Goal: Task Accomplishment & Management: Complete application form

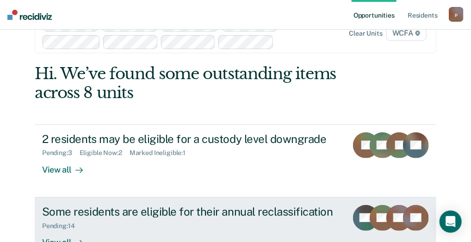
scroll to position [59, 0]
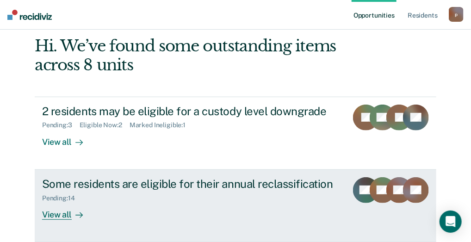
click at [52, 212] on div "View all" at bounding box center [68, 211] width 52 height 18
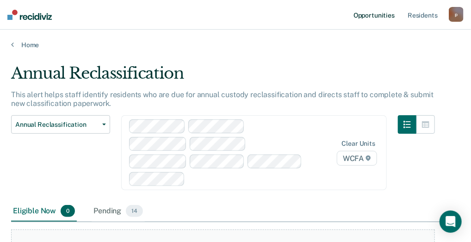
click at [380, 15] on link "Opportunities" at bounding box center [373, 15] width 45 height 30
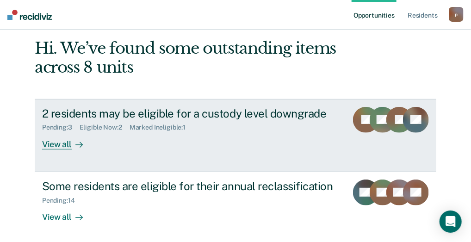
scroll to position [92, 0]
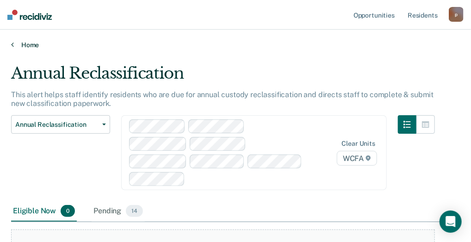
click at [16, 44] on link "Home" at bounding box center [235, 45] width 449 height 8
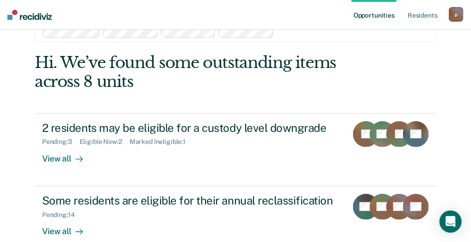
scroll to position [3, 0]
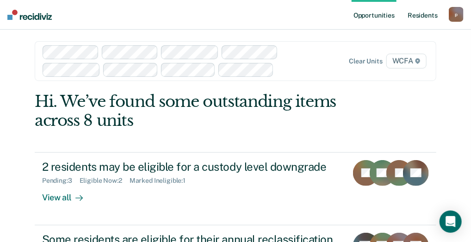
click at [415, 17] on link "Resident s" at bounding box center [423, 15] width 34 height 30
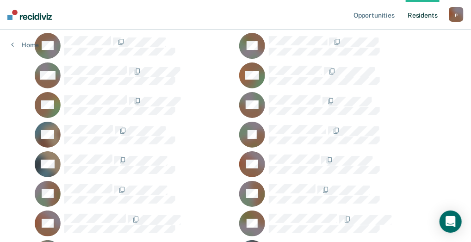
scroll to position [2220, 0]
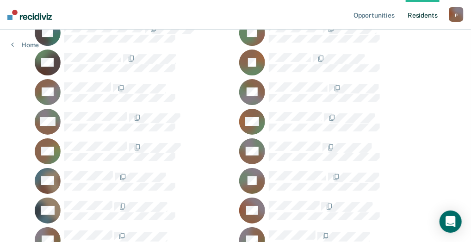
click at [256, 77] on icon at bounding box center [256, 88] width 32 height 32
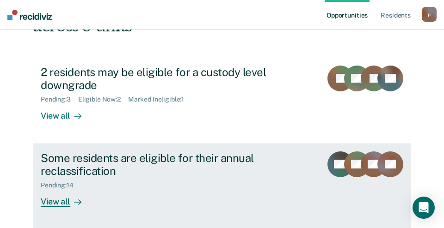
scroll to position [99, 0]
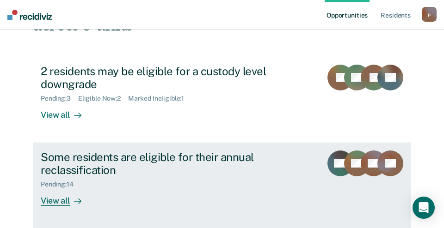
click at [63, 198] on div "View all" at bounding box center [67, 198] width 52 height 18
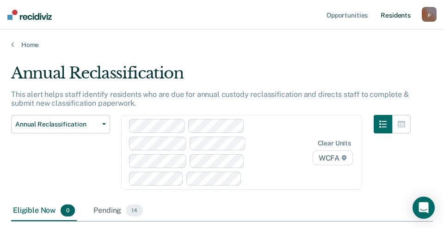
click at [384, 16] on link "Resident s" at bounding box center [396, 15] width 34 height 30
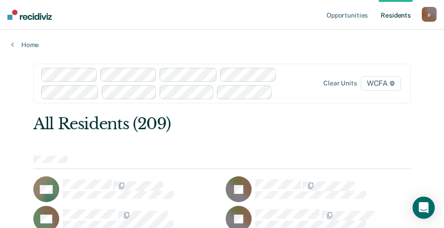
click at [400, 13] on link "Resident s" at bounding box center [396, 15] width 34 height 30
click at [346, 17] on link "Opportunities" at bounding box center [347, 15] width 45 height 30
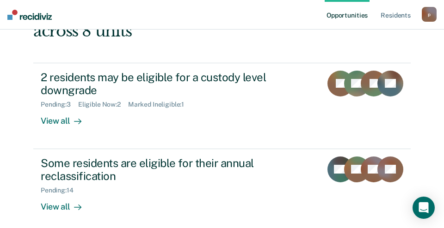
scroll to position [136, 0]
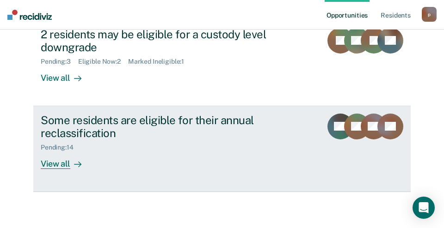
scroll to position [100, 0]
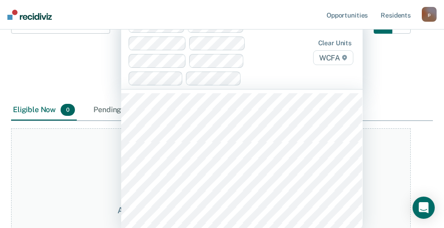
click at [359, 89] on div "501 results available. Use Up and Down to choose options, press Enter to select…" at bounding box center [241, 52] width 241 height 74
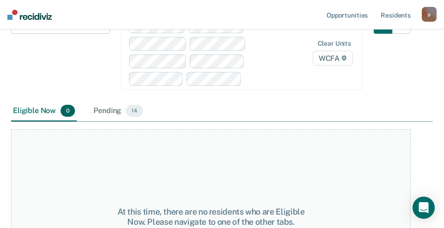
click at [37, 154] on div "At this time, there are no residents who are Eligible Now. Please navigate to o…" at bounding box center [211, 217] width 400 height 176
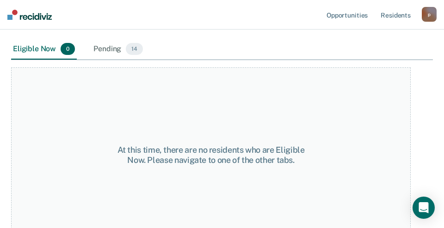
scroll to position [174, 0]
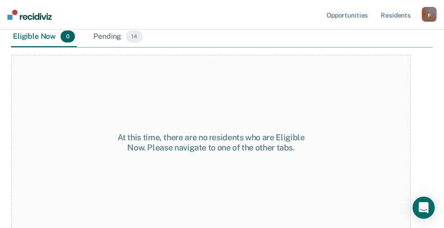
click at [172, 143] on div "At this time, there are no residents who are Eligible Now. Please navigate to o…" at bounding box center [210, 143] width 199 height 20
click at [130, 36] on span "14" at bounding box center [134, 37] width 17 height 12
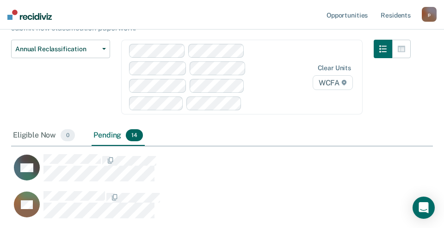
scroll to position [0, 0]
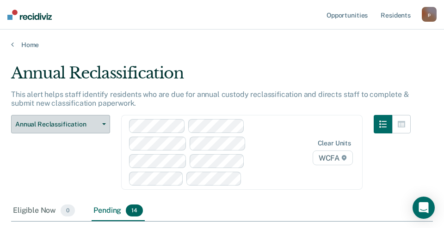
click at [85, 123] on span "Annual Reclassification" at bounding box center [56, 125] width 83 height 8
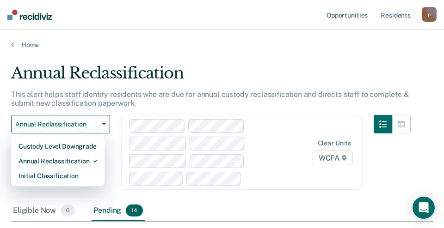
click at [285, 197] on div "Annual Reclassification Custody Level Downgrade Annual Reclassification Initial…" at bounding box center [211, 158] width 400 height 86
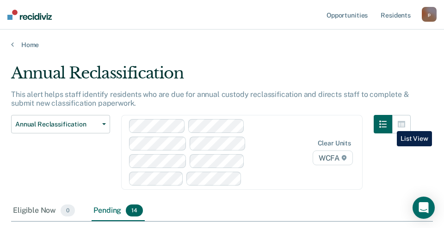
click at [387, 124] on icon "button" at bounding box center [382, 124] width 7 height 7
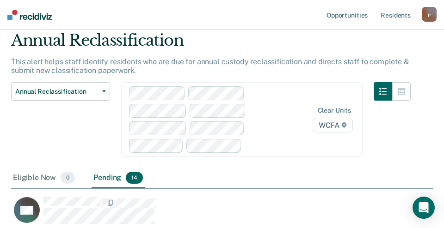
scroll to position [29, 0]
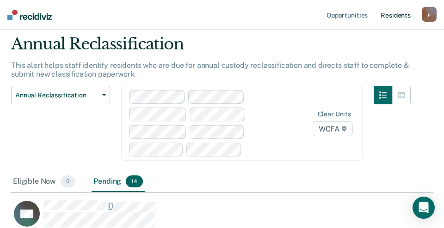
click at [390, 15] on link "Resident s" at bounding box center [396, 15] width 34 height 30
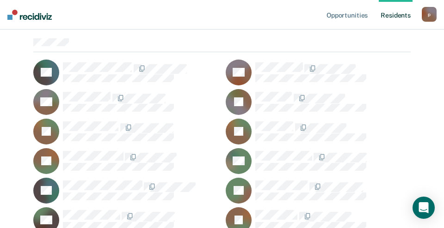
scroll to position [2127, 0]
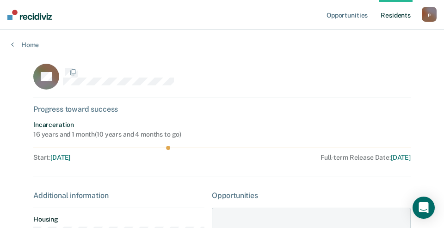
click at [290, 190] on div "DL Progress toward success Incarceration 16 years and 1 month ( 10 years and 4 …" at bounding box center [221, 199] width 377 height 271
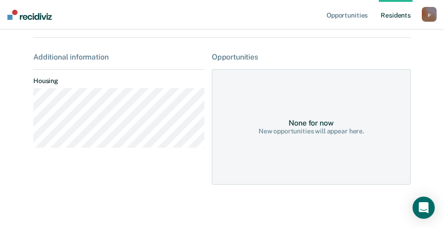
scroll to position [142, 0]
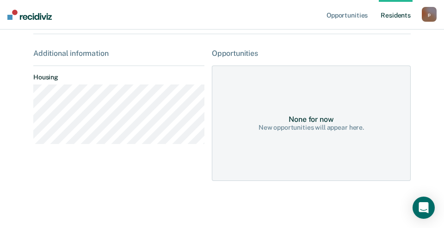
click at [311, 122] on div "None for now" at bounding box center [311, 119] width 45 height 9
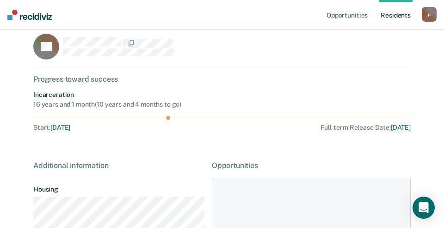
scroll to position [46, 0]
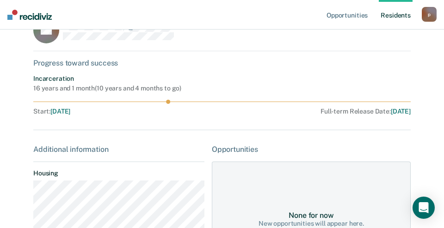
click at [42, 112] on div "Start : Nov 8, 2019" at bounding box center [113, 112] width 160 height 8
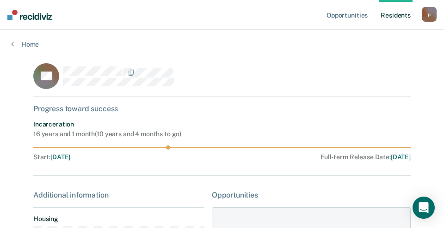
scroll to position [0, 0]
click at [52, 78] on icon at bounding box center [51, 72] width 32 height 32
click at [51, 78] on icon at bounding box center [51, 72] width 32 height 32
click at [346, 16] on link "Opportunities" at bounding box center [347, 15] width 45 height 30
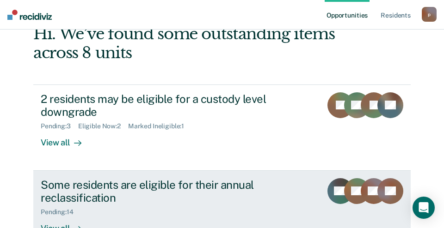
scroll to position [92, 0]
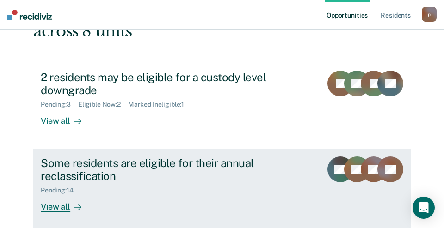
click at [53, 207] on div "View all" at bounding box center [67, 204] width 52 height 18
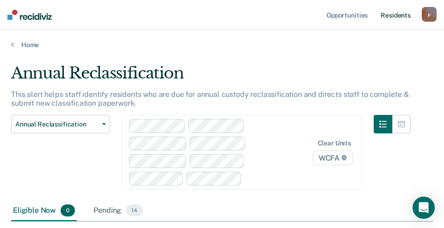
click at [389, 17] on link "Resident s" at bounding box center [396, 15] width 34 height 30
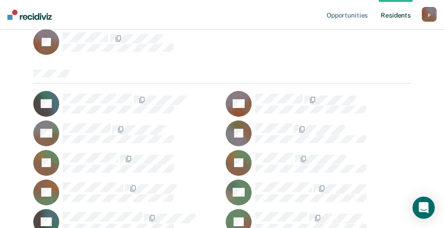
scroll to position [2035, 0]
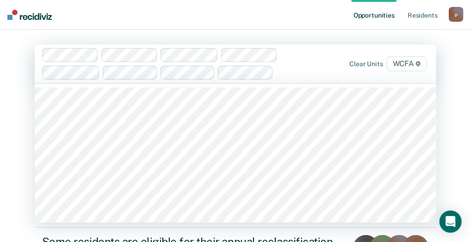
click at [417, 67] on span "WCFA" at bounding box center [407, 63] width 40 height 15
type input "w"
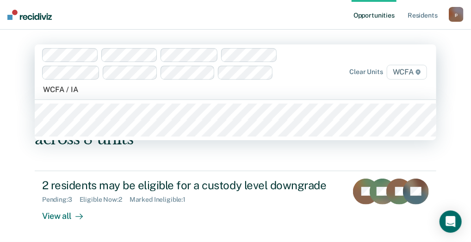
type input "WCFA / IA1"
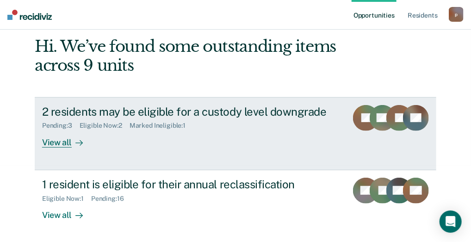
scroll to position [76, 0]
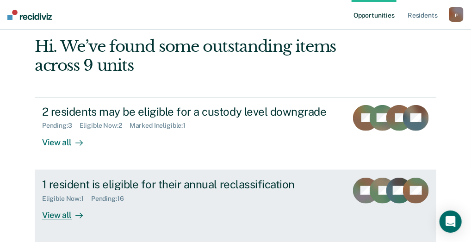
click at [49, 216] on div "View all" at bounding box center [68, 211] width 52 height 18
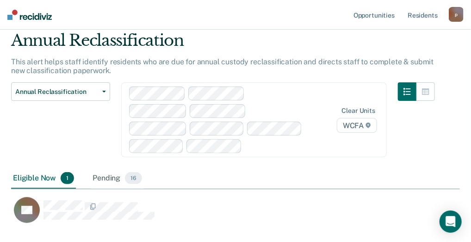
scroll to position [46, 0]
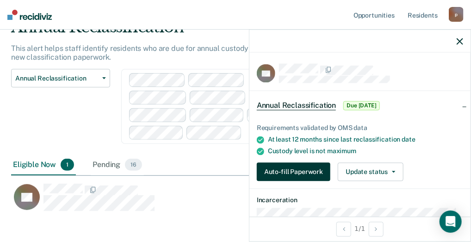
click at [283, 166] on button "Auto-fill Paperwork" at bounding box center [294, 172] width 74 height 18
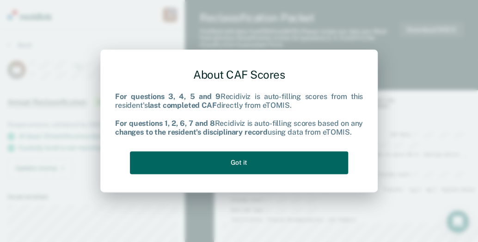
click at [247, 164] on button "Got it" at bounding box center [239, 162] width 218 height 23
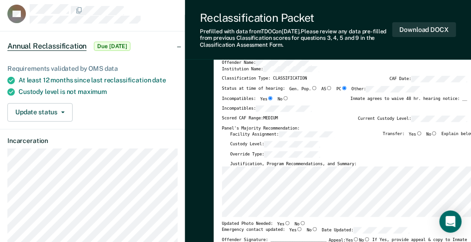
scroll to position [46, 0]
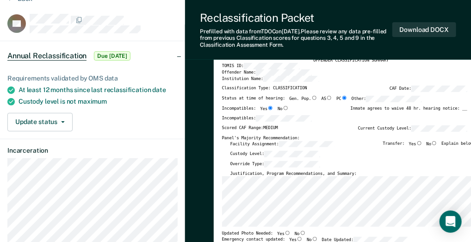
click at [436, 142] on input "No" at bounding box center [434, 143] width 6 height 4
type textarea "x"
radio input "true"
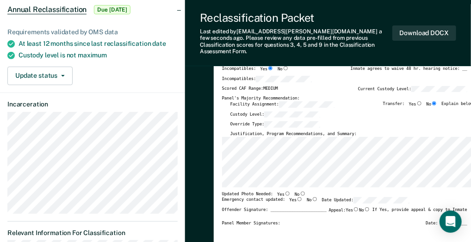
scroll to position [0, 0]
click at [300, 191] on input "No" at bounding box center [303, 193] width 6 height 4
type textarea "x"
radio input "true"
click at [296, 197] on input "Yes" at bounding box center [299, 199] width 6 height 4
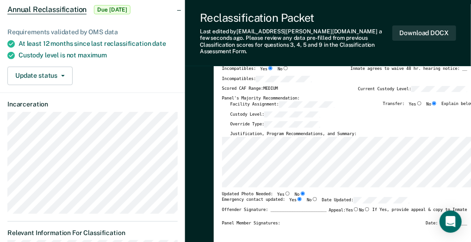
type textarea "x"
radio input "true"
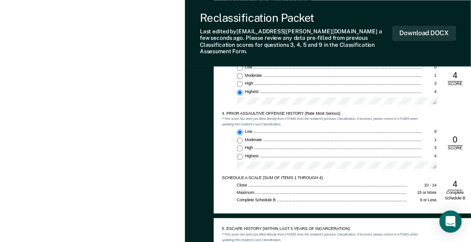
scroll to position [601, 0]
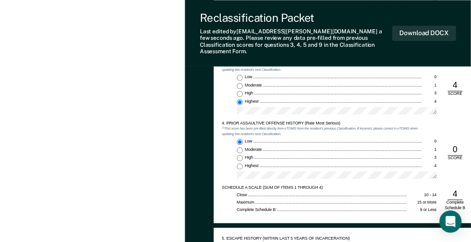
click at [238, 163] on input "Highest 4" at bounding box center [240, 166] width 6 height 6
type textarea "x"
radio input "false"
radio input "true"
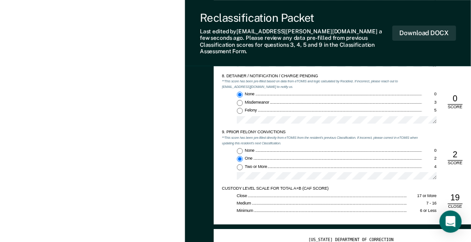
scroll to position [1017, 0]
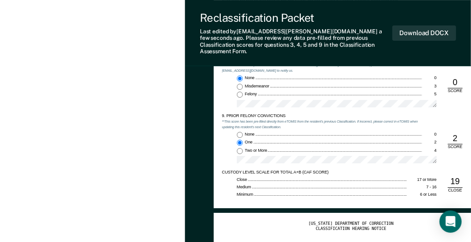
click at [240, 148] on input "Two or More 4" at bounding box center [240, 151] width 6 height 6
type textarea "x"
radio input "false"
radio input "true"
click at [415, 30] on button "Download DOCX" at bounding box center [424, 32] width 64 height 15
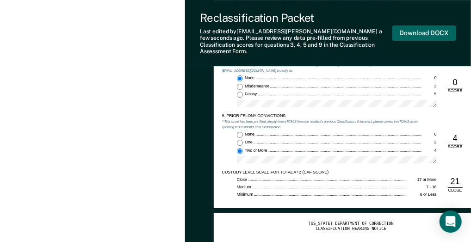
type textarea "x"
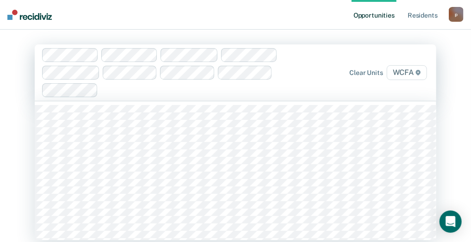
click at [407, 73] on span "WCFA" at bounding box center [407, 72] width 40 height 15
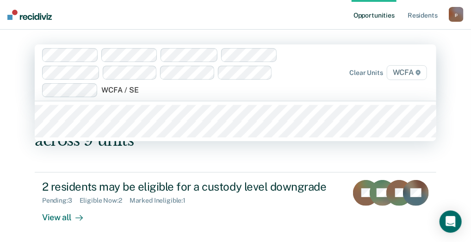
type input "WCFA / SE1"
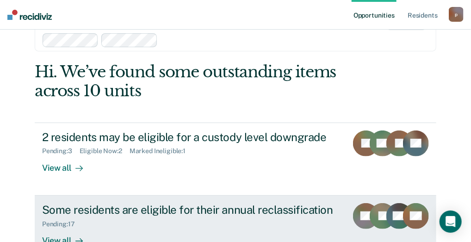
scroll to position [122, 0]
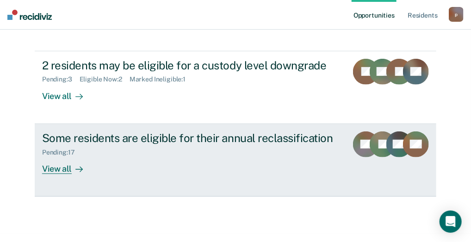
click at [56, 172] on div "View all" at bounding box center [68, 165] width 52 height 18
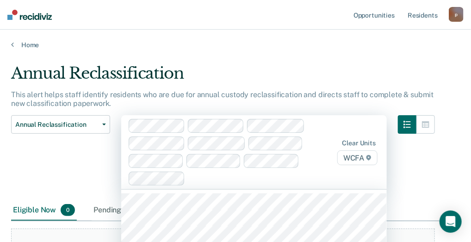
scroll to position [86, 0]
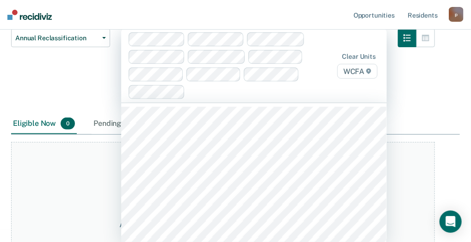
click at [156, 103] on div "499 results available. Use Up and Down to choose options, press Enter to select…" at bounding box center [253, 66] width 265 height 74
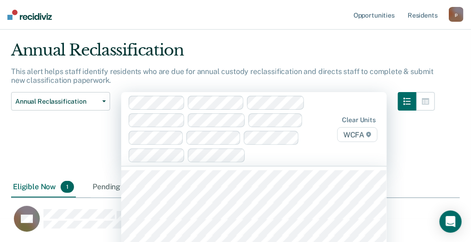
scroll to position [86, 0]
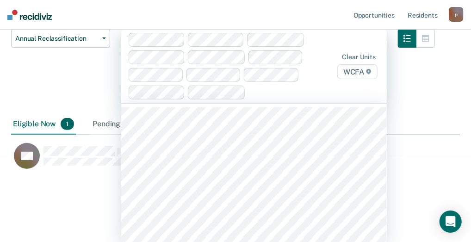
click at [150, 103] on div "option WCFA / SE2, selected. 498 results available. Use Up and Down to choose o…" at bounding box center [253, 66] width 265 height 74
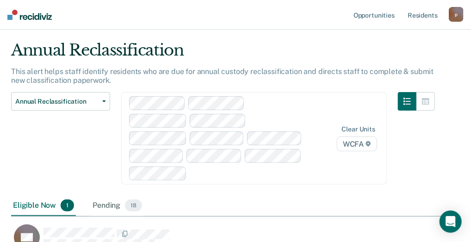
click at [156, 92] on html "Looks like you’re using Internet Explorer 11. For faster loading and a better e…" at bounding box center [235, 98] width 471 height 242
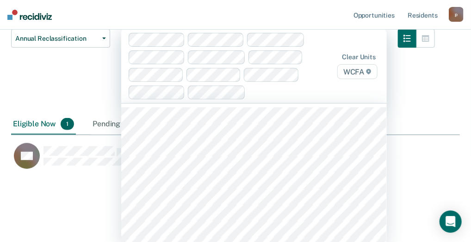
click at [156, 92] on html "Looks like you’re using Internet Explorer 11. For faster loading and a better e…" at bounding box center [235, 35] width 471 height 242
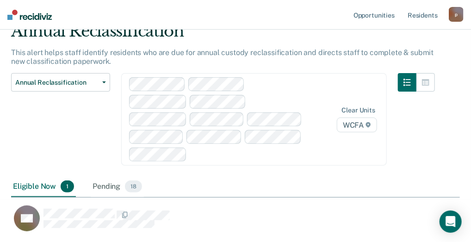
scroll to position [23, 0]
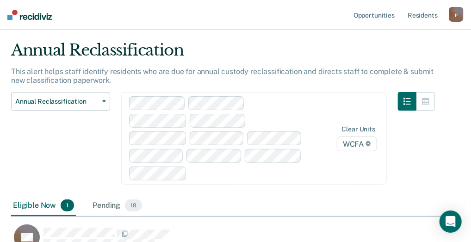
click at [156, 92] on html "Looks like you’re using Internet Explorer 11. For faster loading and a better e…" at bounding box center [235, 98] width 471 height 242
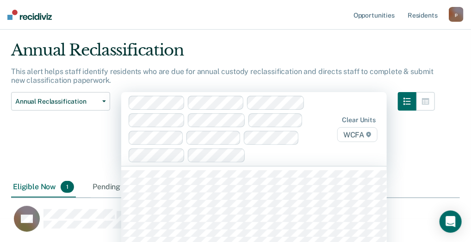
click at [221, 155] on div "option WCFA / SE2, selected. 498 results available. Use Up and Down to choose o…" at bounding box center [253, 129] width 265 height 74
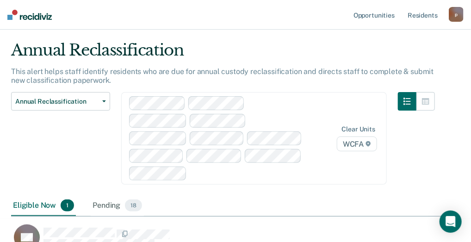
click at [155, 91] on html "Looks like you’re using Internet Explorer 11. For faster loading and a better e…" at bounding box center [235, 98] width 471 height 242
click at [151, 153] on div "option WCFA / SE2, selected. Clear units WCFA" at bounding box center [253, 138] width 265 height 92
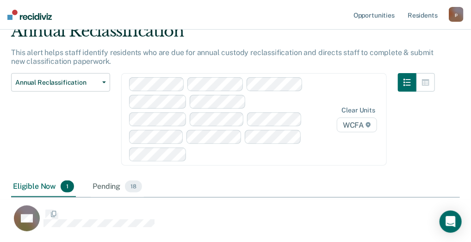
scroll to position [39, 0]
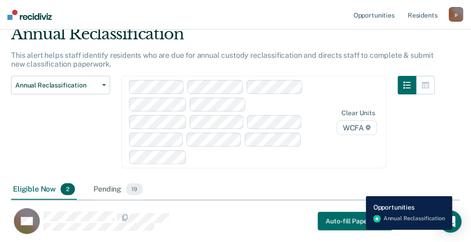
click at [359, 230] on div "KS Auto-fill Paperwork" at bounding box center [202, 221] width 382 height 27
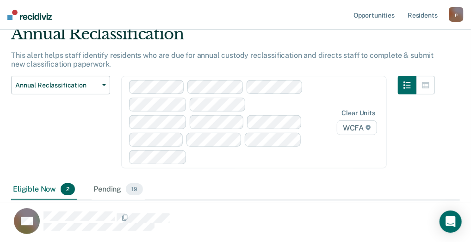
click at [216, 85] on html "Looks like you’re using Internet Explorer 11. For faster loading and a better e…" at bounding box center [235, 82] width 471 height 242
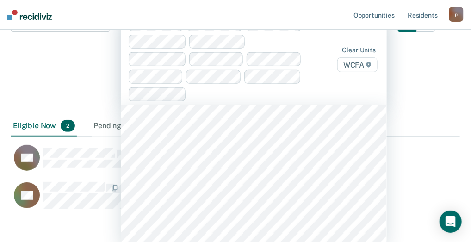
scroll to position [76, 0]
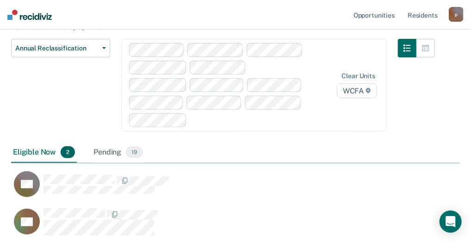
click at [367, 65] on div "Clear units WCFA" at bounding box center [253, 85] width 265 height 92
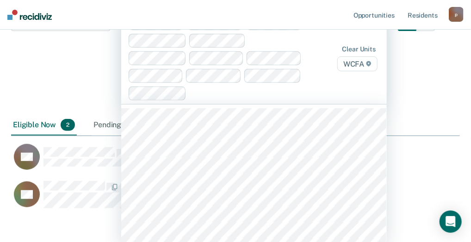
click at [357, 91] on html "Looks like you’re using Internet Explorer 11. For faster loading and a better e…" at bounding box center [235, 18] width 471 height 242
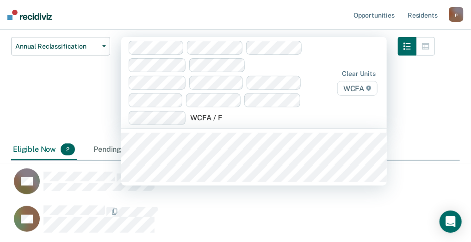
scroll to position [76, 0]
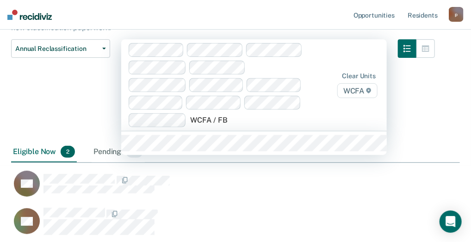
type input "WCFA / FB2"
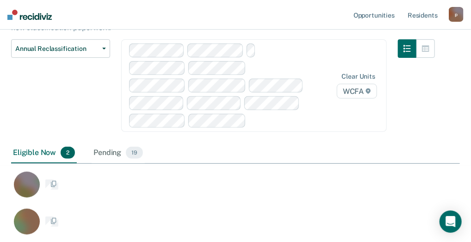
scroll to position [78, 0]
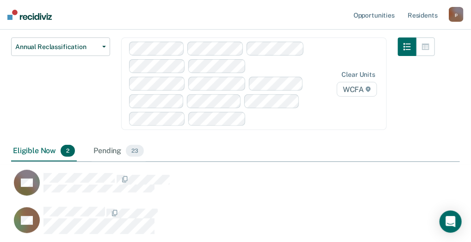
click at [68, 151] on span "2" at bounding box center [68, 151] width 14 height 12
click at [137, 152] on span "23" at bounding box center [135, 151] width 18 height 12
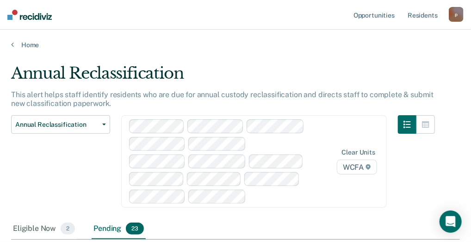
scroll to position [104, 0]
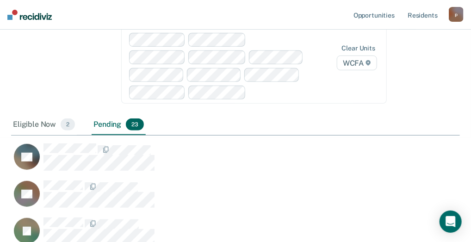
click at [260, 104] on div "Clear units WCFA" at bounding box center [253, 57] width 265 height 92
click at [440, 138] on html "Looks like you’re using Internet Explorer 11. For faster loading and a better e…" at bounding box center [235, 17] width 471 height 242
click at [265, 59] on html "Looks like you’re using Internet Explorer 11. For faster loading and a better e…" at bounding box center [235, 17] width 471 height 242
click at [90, 55] on div "Annual Reclassification Custody Level Downgrade Annual Reclassification Initial…" at bounding box center [60, 63] width 99 height 104
click at [66, 126] on span "2" at bounding box center [68, 124] width 14 height 12
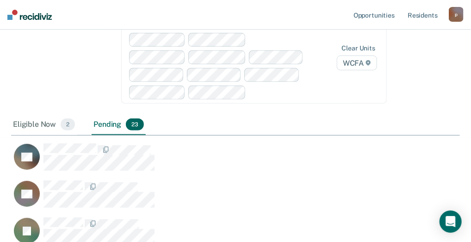
scroll to position [78, 0]
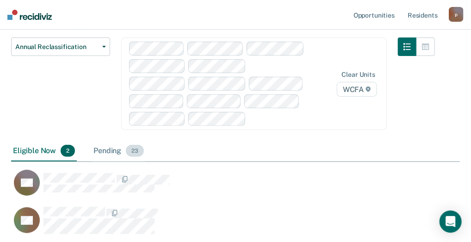
click at [134, 152] on span "23" at bounding box center [135, 151] width 18 height 12
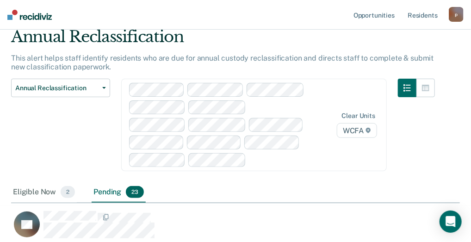
scroll to position [22, 0]
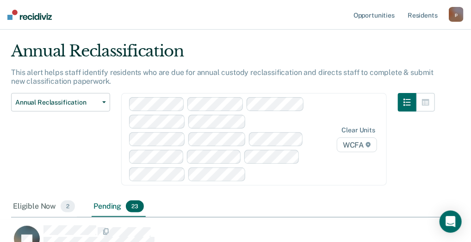
click at [137, 206] on span "23" at bounding box center [135, 206] width 18 height 12
click at [131, 207] on span "23" at bounding box center [135, 206] width 18 height 12
click at [113, 210] on div "Pending 23" at bounding box center [119, 207] width 54 height 20
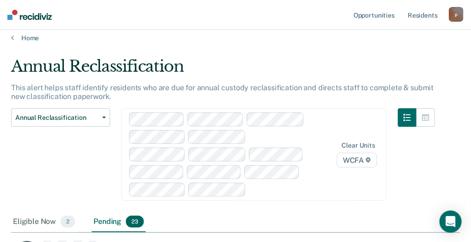
scroll to position [0, 0]
